Goal: Task Accomplishment & Management: Manage account settings

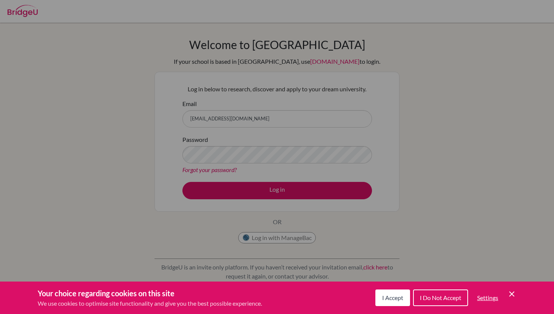
click at [509, 297] on icon "Cookie Control Close Icon" at bounding box center [511, 293] width 9 height 9
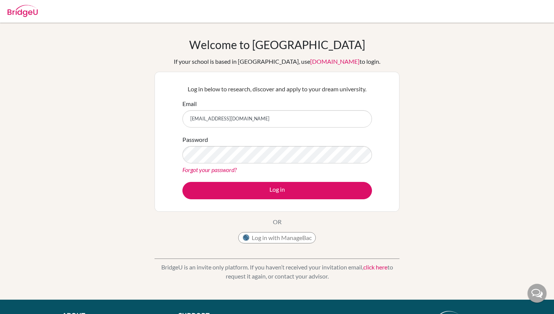
click at [219, 169] on link "Forgot your password?" at bounding box center [209, 169] width 54 height 7
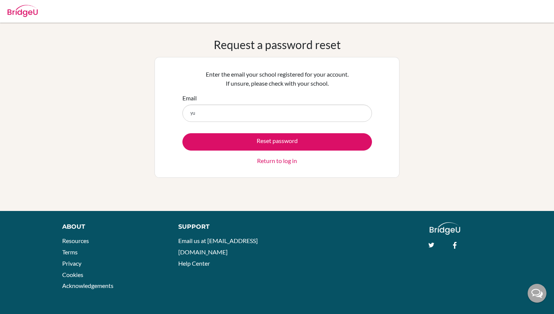
type input "[EMAIL_ADDRESS][DOMAIN_NAME]"
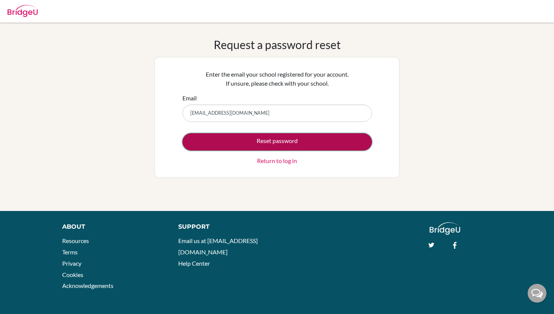
click at [237, 143] on button "Reset password" at bounding box center [277, 141] width 190 height 17
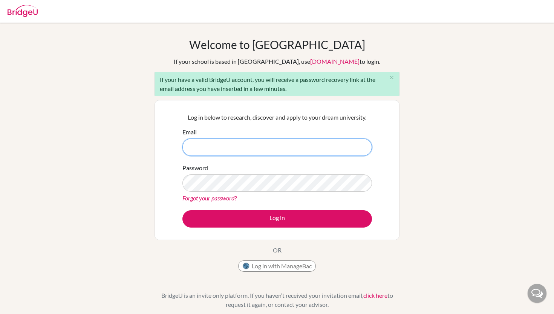
click at [240, 139] on input "Email" at bounding box center [277, 146] width 190 height 17
type input "u"
type input "yuwa"
click at [390, 80] on icon "close" at bounding box center [392, 78] width 6 height 6
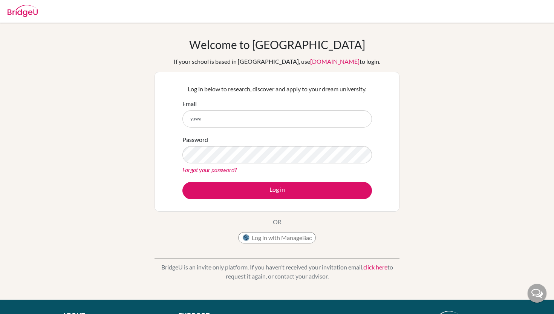
click at [384, 266] on link "click here" at bounding box center [375, 266] width 24 height 7
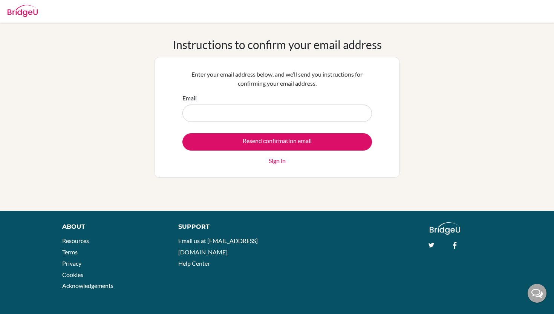
click at [26, 2] on div at bounding box center [23, 9] width 30 height 23
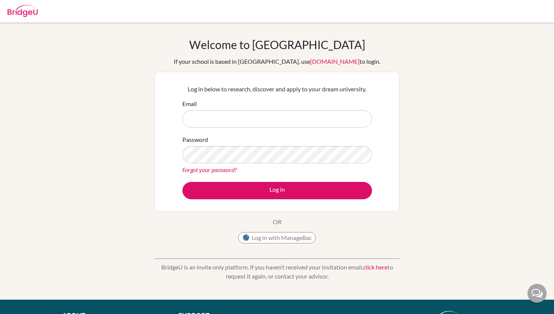
click at [221, 121] on input "Email" at bounding box center [277, 118] width 190 height 17
type input "yuwa.takayanagi@students.aobajapan.jp"
click at [182, 182] on button "Log in" at bounding box center [277, 190] width 190 height 17
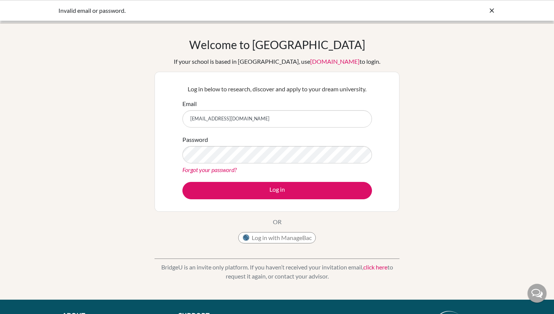
click at [210, 167] on link "Forgot your password?" at bounding box center [209, 169] width 54 height 7
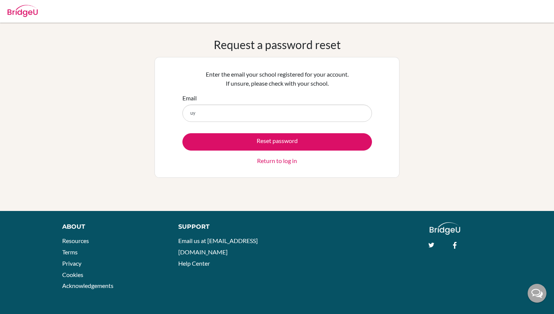
type input "u"
click at [182, 133] on button "Reset password" at bounding box center [277, 141] width 190 height 17
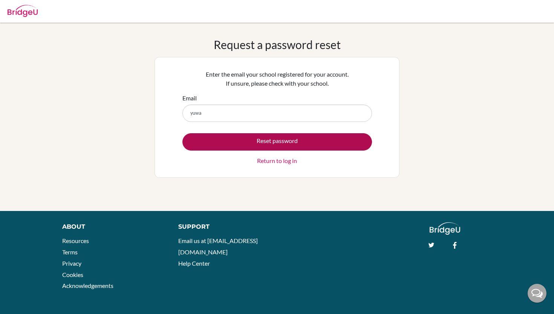
type input "[EMAIL_ADDRESS][DOMAIN_NAME]"
click at [231, 139] on button "Reset password" at bounding box center [277, 141] width 190 height 17
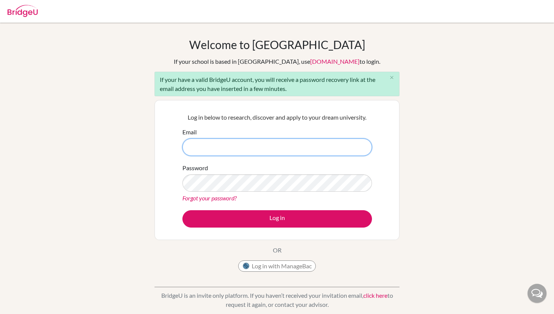
click at [197, 139] on input "Email" at bounding box center [277, 146] width 190 height 17
click at [214, 199] on link "Forgot your password?" at bounding box center [209, 197] width 54 height 7
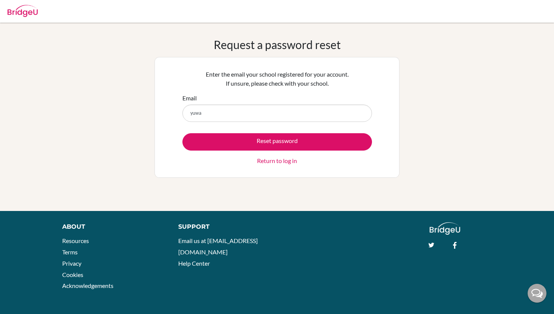
type input "[EMAIL_ADDRESS][DOMAIN_NAME]"
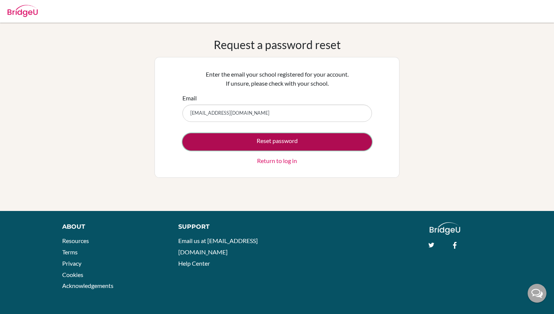
click at [220, 144] on button "Reset password" at bounding box center [277, 141] width 190 height 17
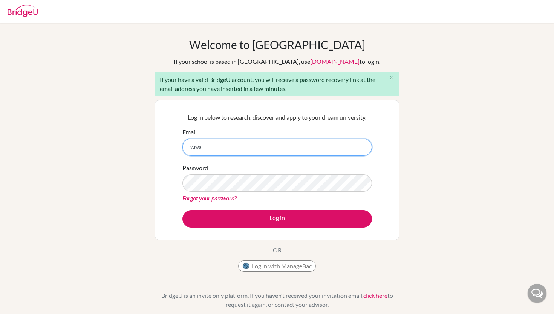
click at [182, 210] on button "Log in" at bounding box center [277, 218] width 190 height 17
type input "[EMAIL_ADDRESS][DOMAIN_NAME]"
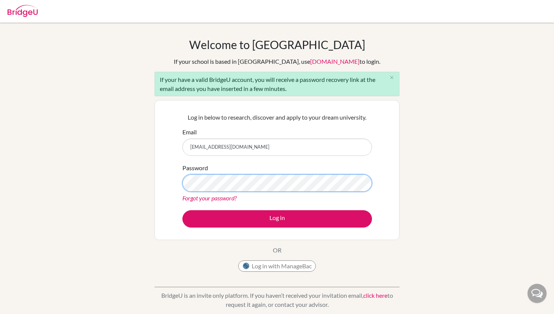
click at [182, 210] on button "Log in" at bounding box center [277, 218] width 190 height 17
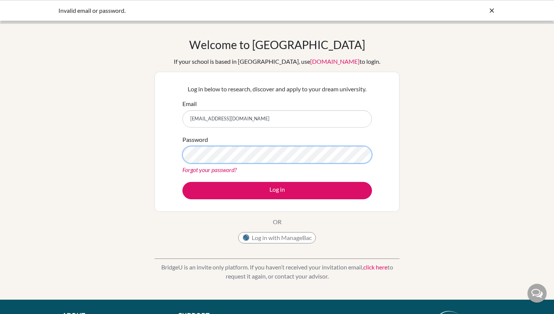
click at [182, 182] on button "Log in" at bounding box center [277, 190] width 190 height 17
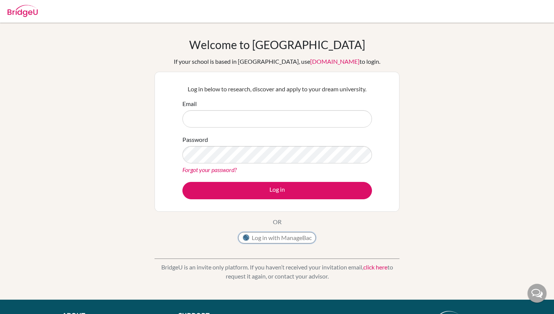
click at [282, 240] on button "Log in with ManageBac" at bounding box center [277, 237] width 78 height 11
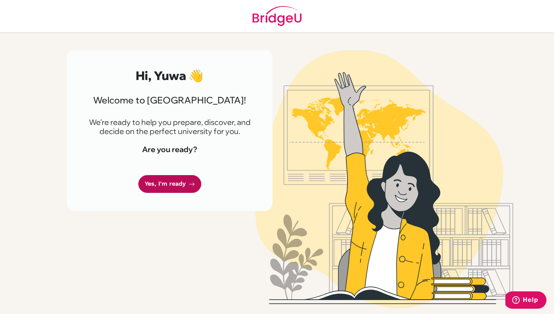
click at [199, 183] on link "Yes, I'm ready" at bounding box center [169, 184] width 63 height 18
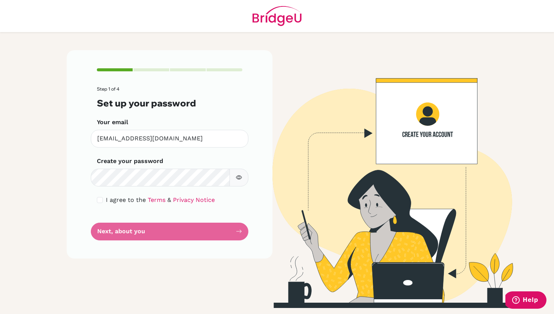
click at [239, 182] on button "button" at bounding box center [238, 177] width 19 height 18
click at [95, 199] on div "Step 1 of 4 Set up your password Your email [EMAIL_ADDRESS][DOMAIN_NAME] Invali…" at bounding box center [170, 154] width 206 height 208
click at [97, 199] on input "checkbox" at bounding box center [100, 200] width 6 height 6
checkbox input "true"
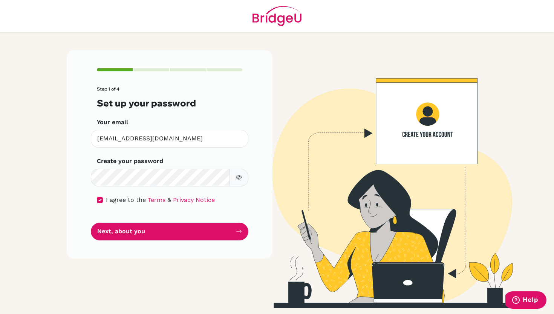
click at [107, 219] on form "Step 1 of 4 Set up your password Your email [EMAIL_ADDRESS][DOMAIN_NAME] Invali…" at bounding box center [169, 163] width 145 height 154
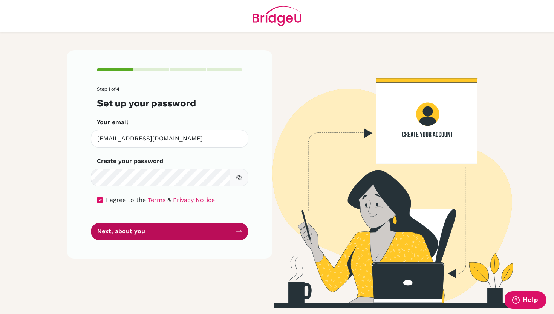
click at [112, 232] on button "Next, about you" at bounding box center [170, 231] width 158 height 18
